Goal: Share content: Share content

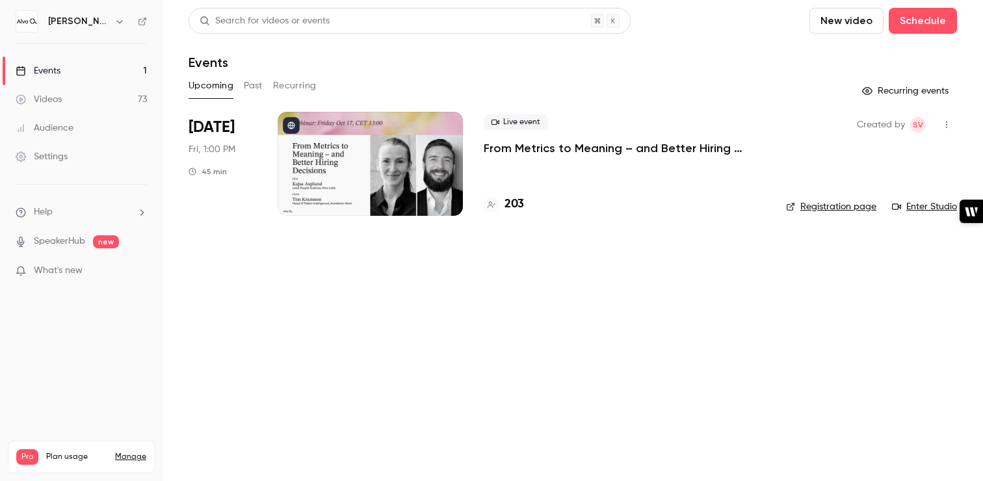
click at [247, 87] on button "Past" at bounding box center [253, 85] width 19 height 21
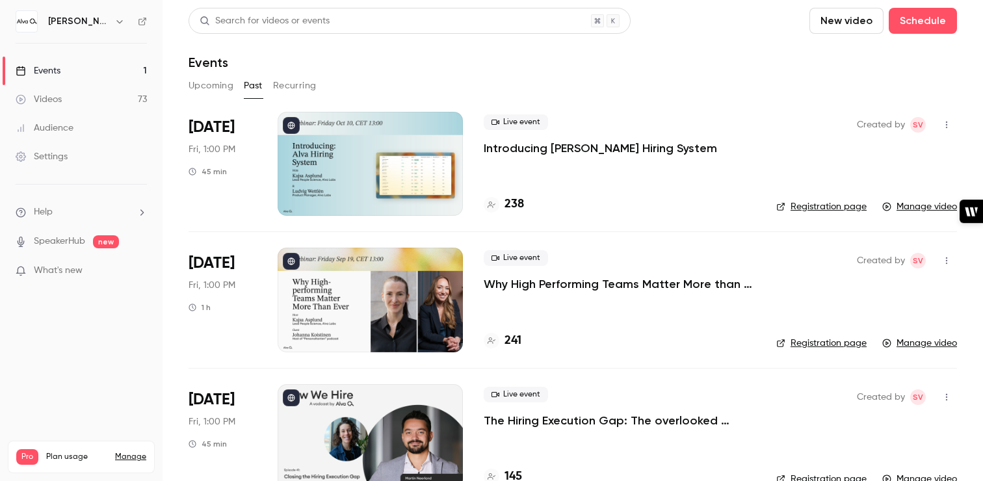
click at [945, 122] on icon "button" at bounding box center [946, 124] width 10 height 9
click at [906, 158] on div "Share" at bounding box center [896, 157] width 99 height 13
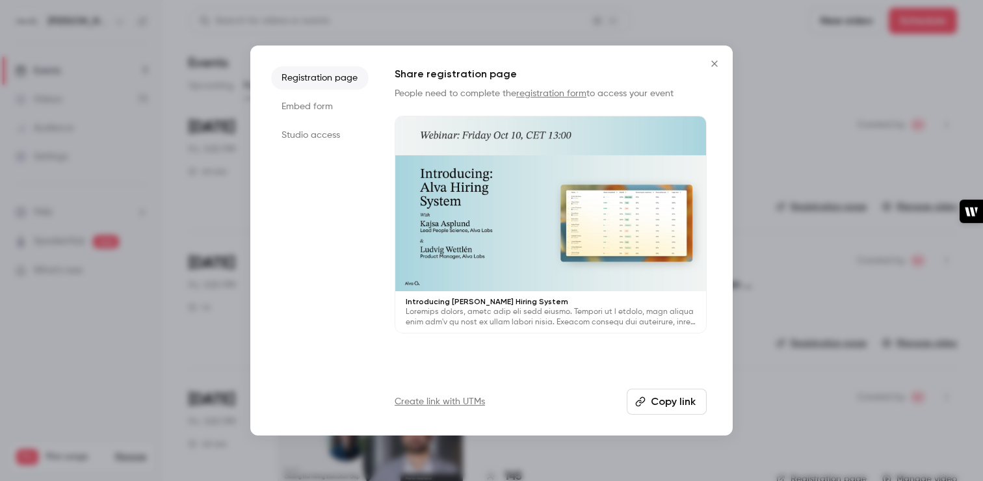
click at [655, 400] on button "Copy link" at bounding box center [667, 402] width 80 height 26
click at [713, 59] on icon "Close" at bounding box center [715, 64] width 16 height 10
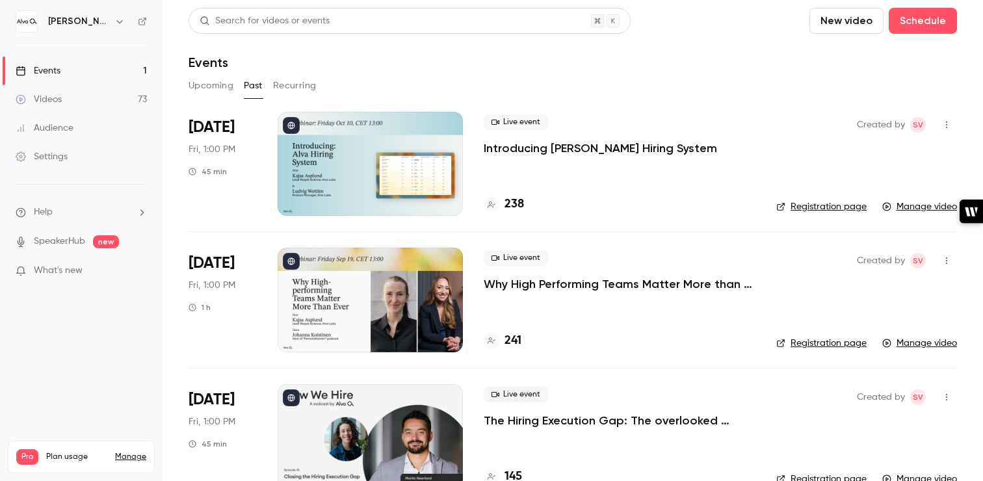
click at [189, 88] on button "Upcoming" at bounding box center [211, 85] width 45 height 21
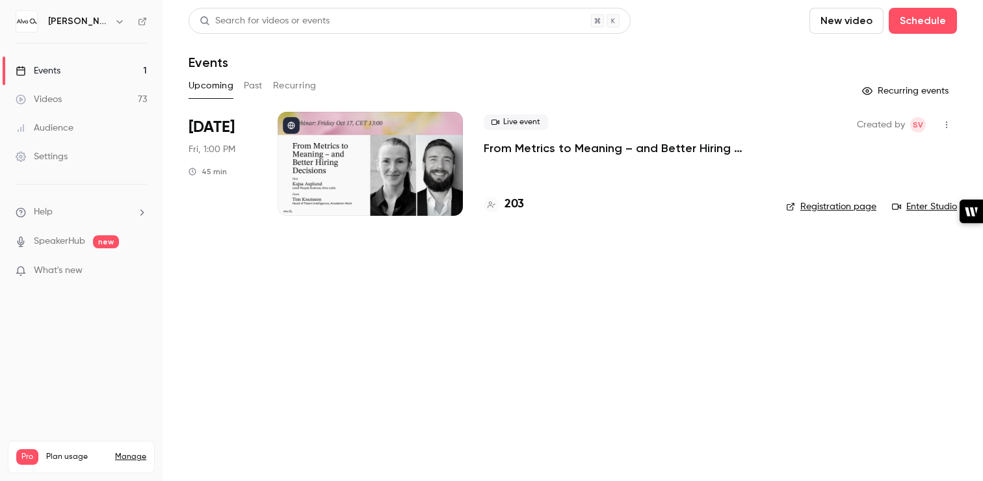
click at [248, 86] on button "Past" at bounding box center [253, 85] width 19 height 21
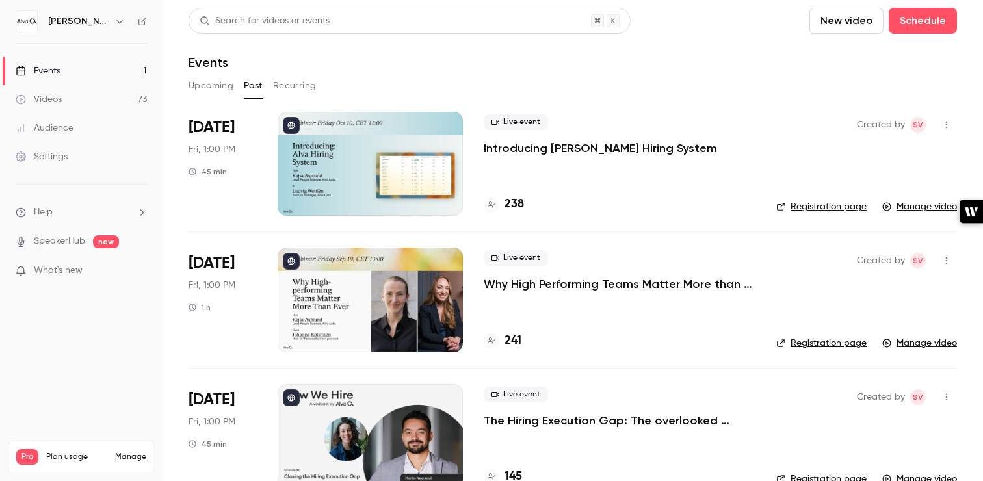
click at [214, 85] on button "Upcoming" at bounding box center [211, 85] width 45 height 21
